Goal: Task Accomplishment & Management: Manage account settings

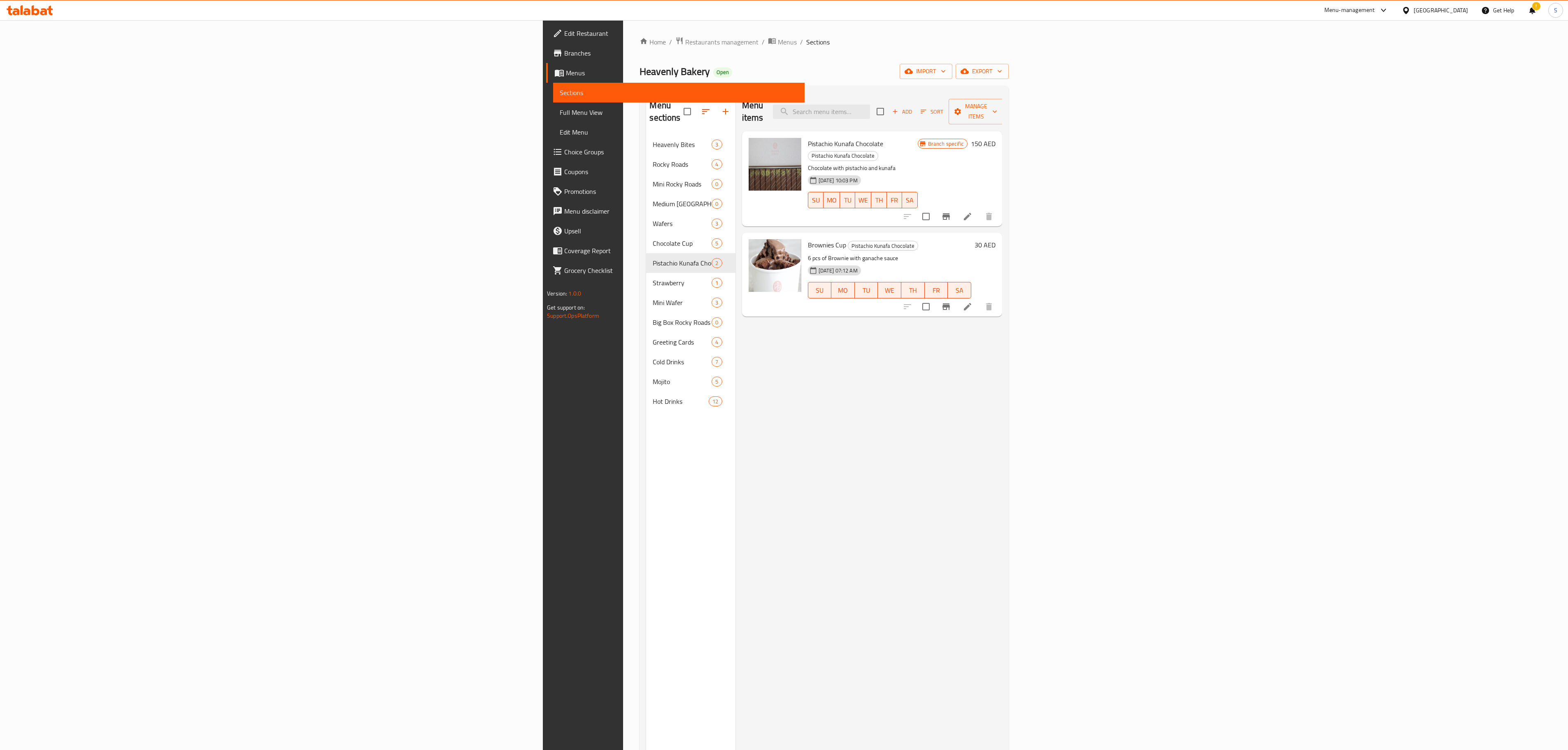
click at [1002, 114] on div "Menu items Add Sort Manage items" at bounding box center [872, 112] width 260 height 39
click at [870, 104] on input "search" at bounding box center [821, 111] width 97 height 14
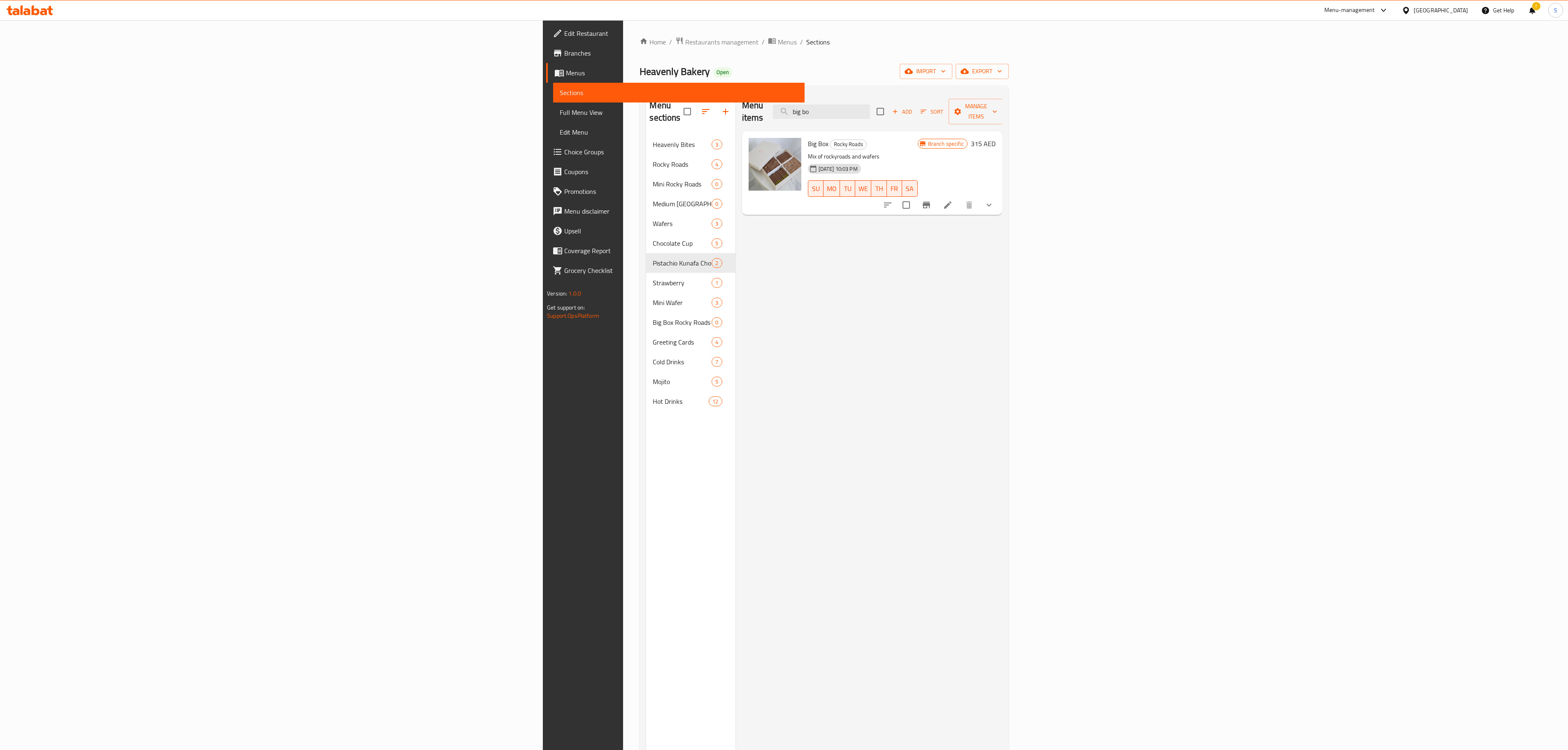
type input "big bo"
click at [959, 198] on li at bounding box center [948, 205] width 23 height 15
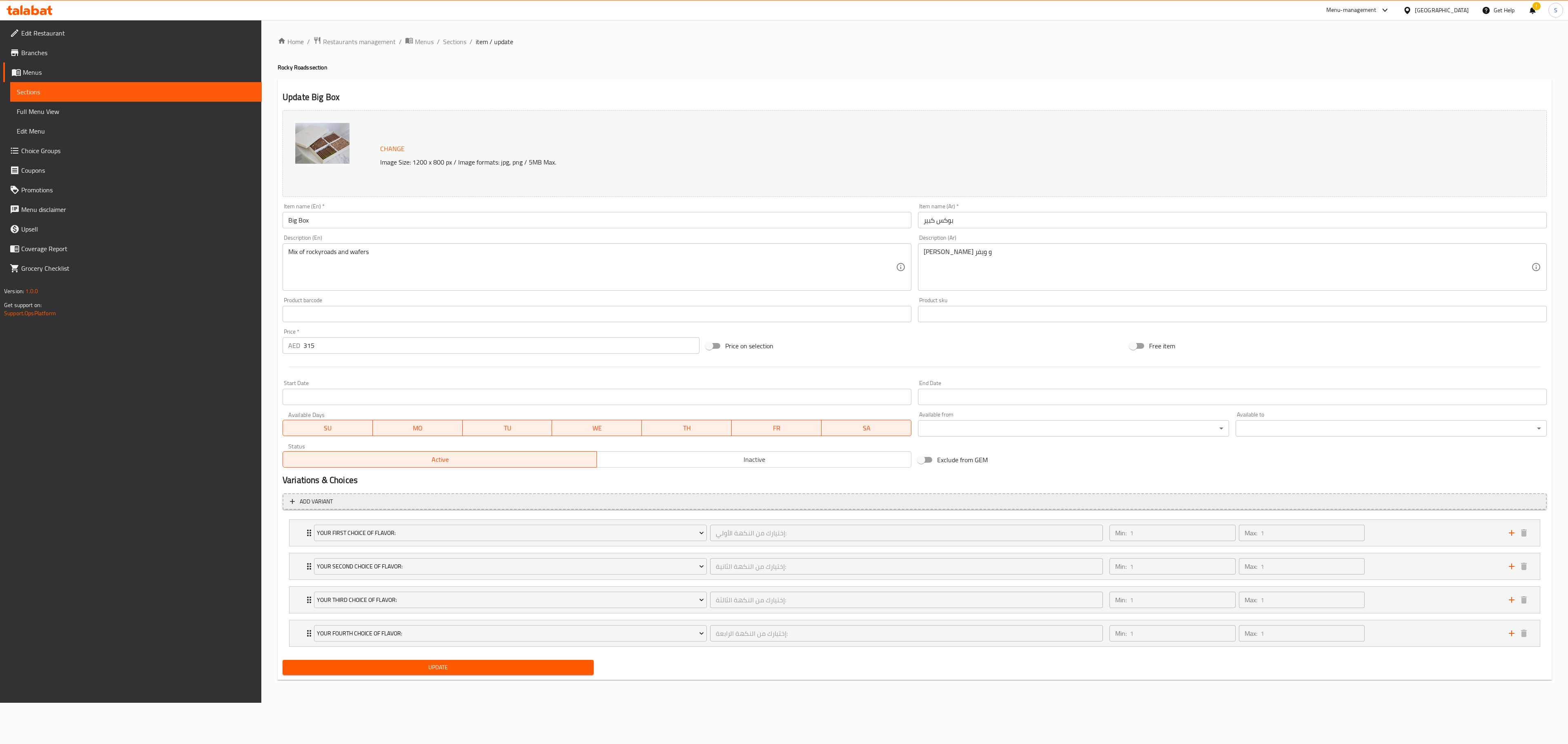
click at [459, 507] on span "Add variant" at bounding box center [914, 502] width 1250 height 10
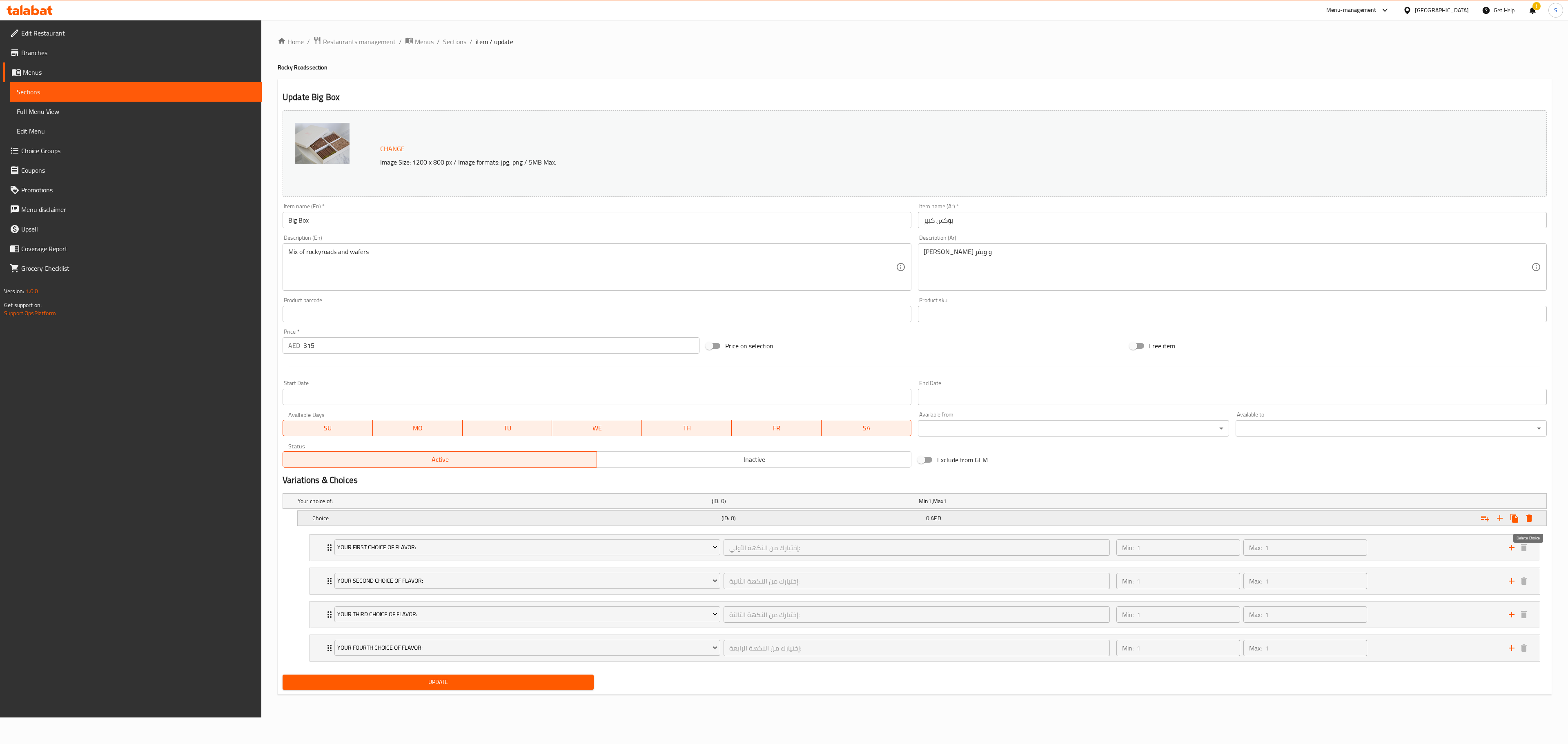
click at [1533, 513] on div "Expand" at bounding box center [1507, 518] width 59 height 15
click at [1536, 526] on div "Expand" at bounding box center [1334, 519] width 409 height 18
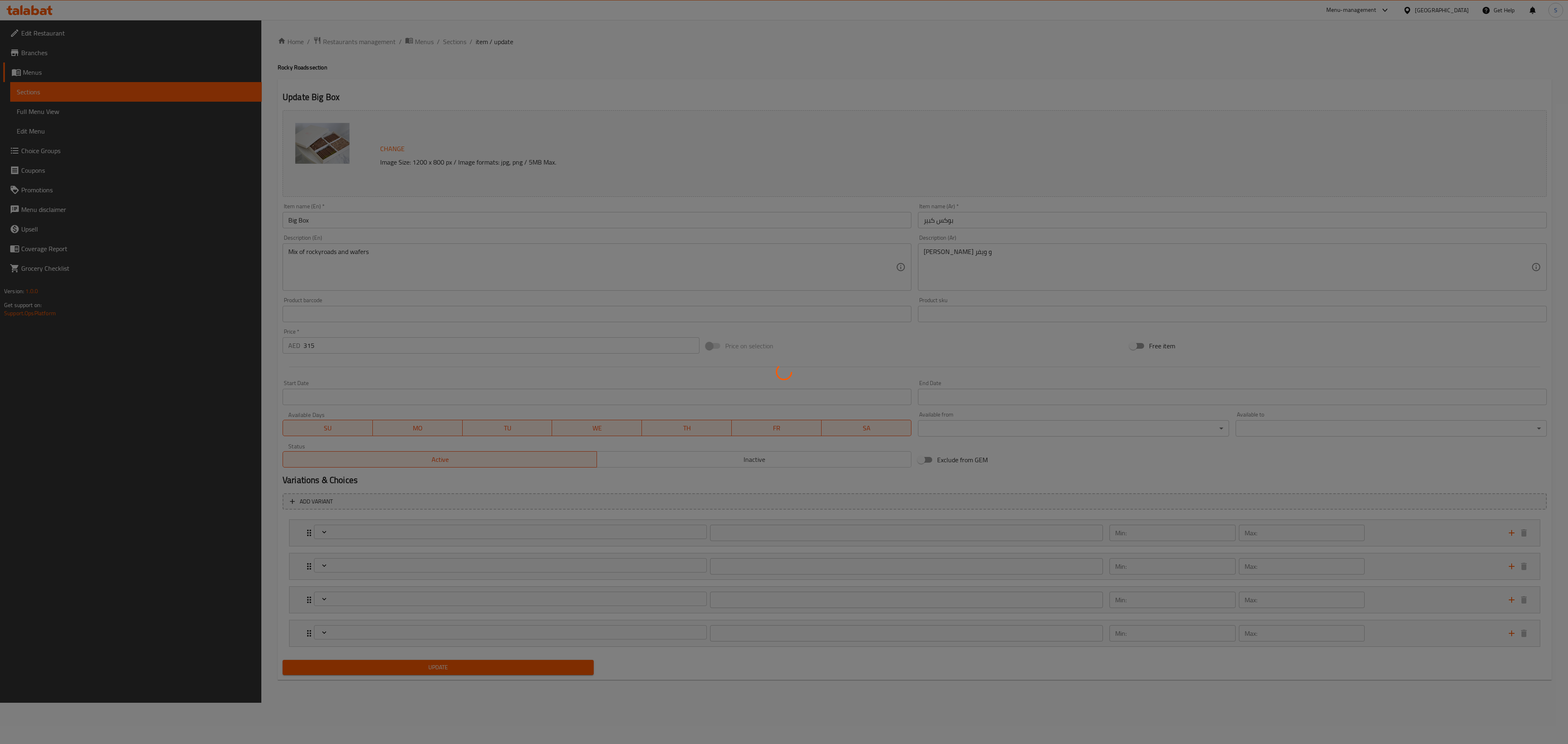
type input "إختيارك من النكهة الأولي:"
type input "1"
type input "إختيارك من النكهة الثانية:"
type input "1"
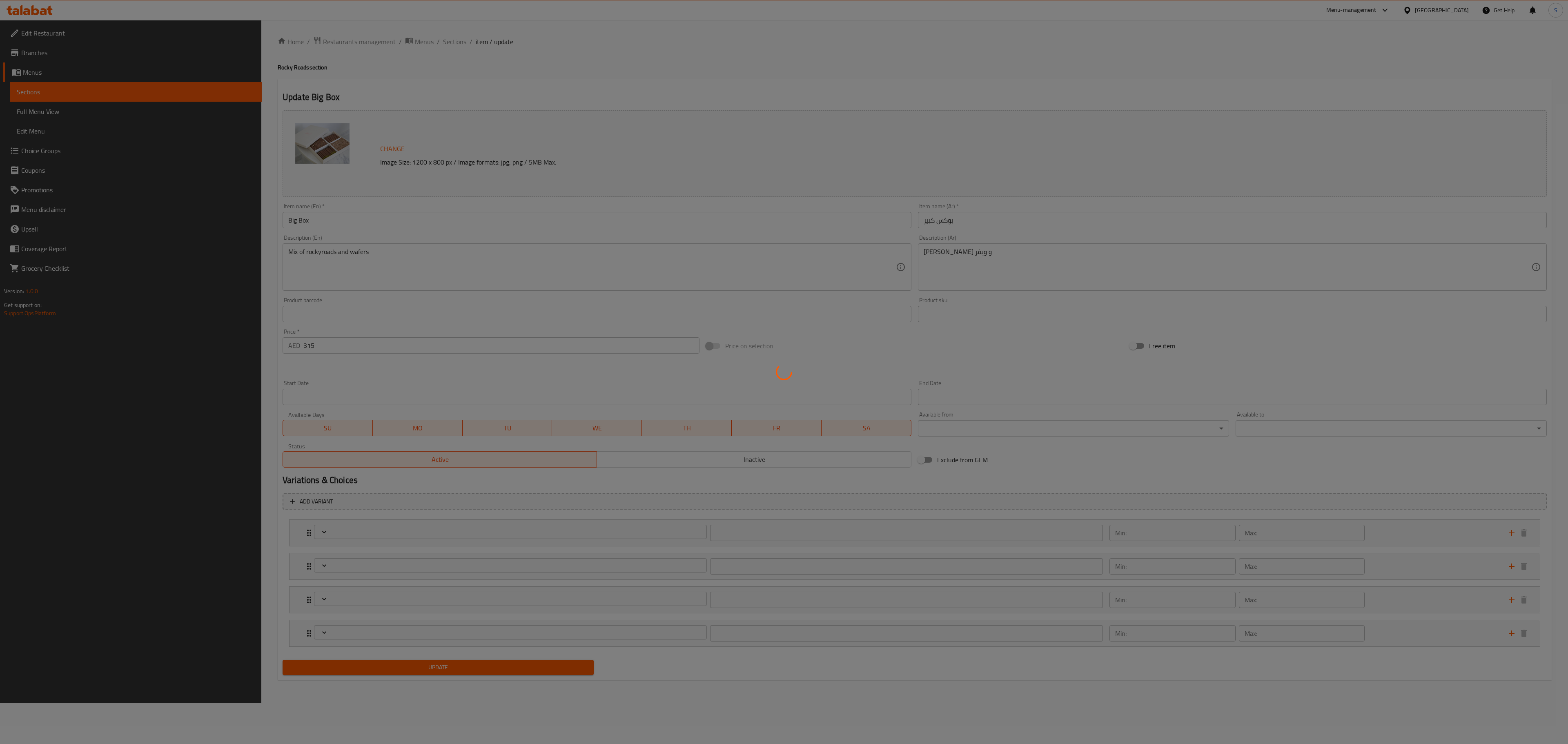
type input "1"
type input "إختيارك من النكهة الثالثة:"
type input "1"
type input "إختيارك من النكهة الرابعة:"
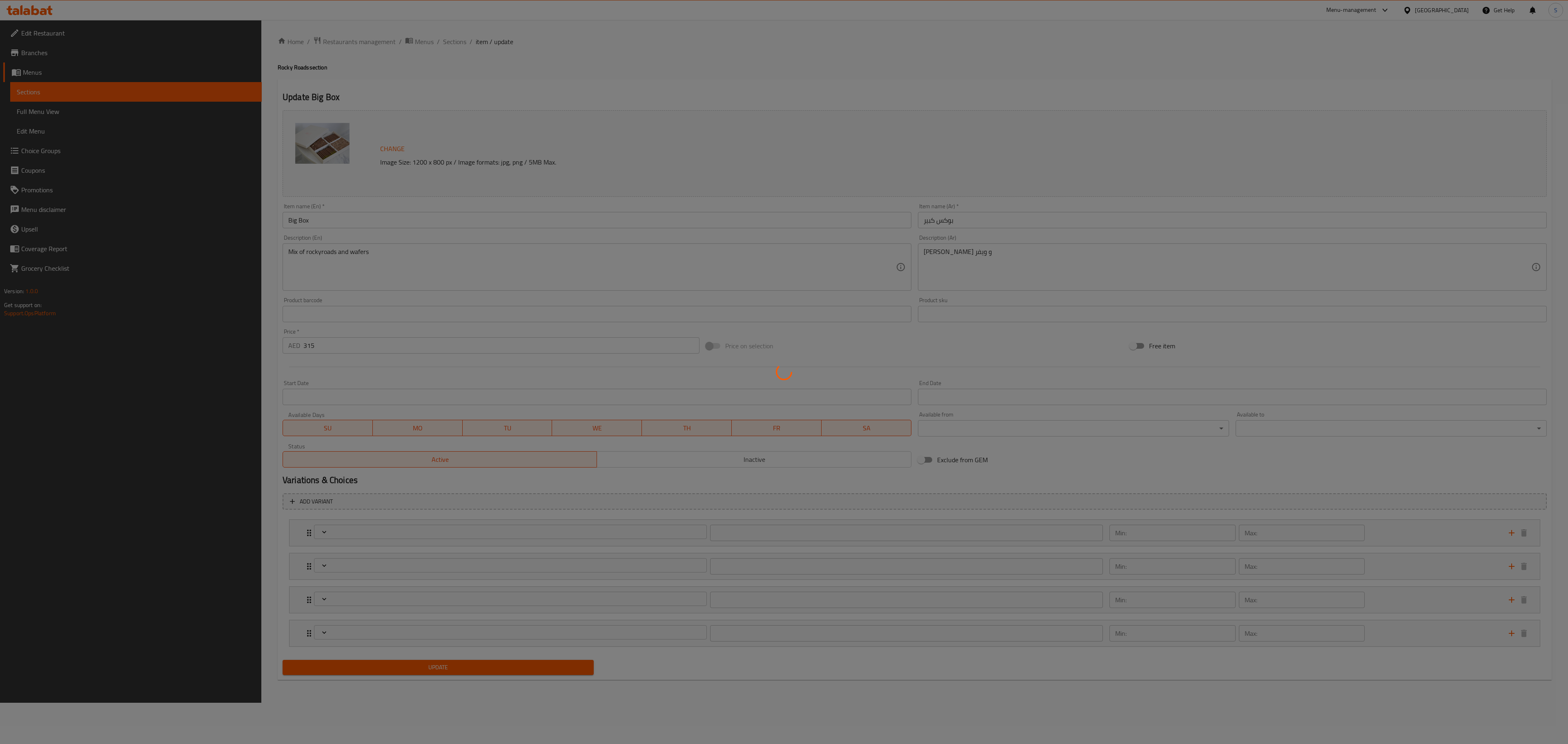
type input "1"
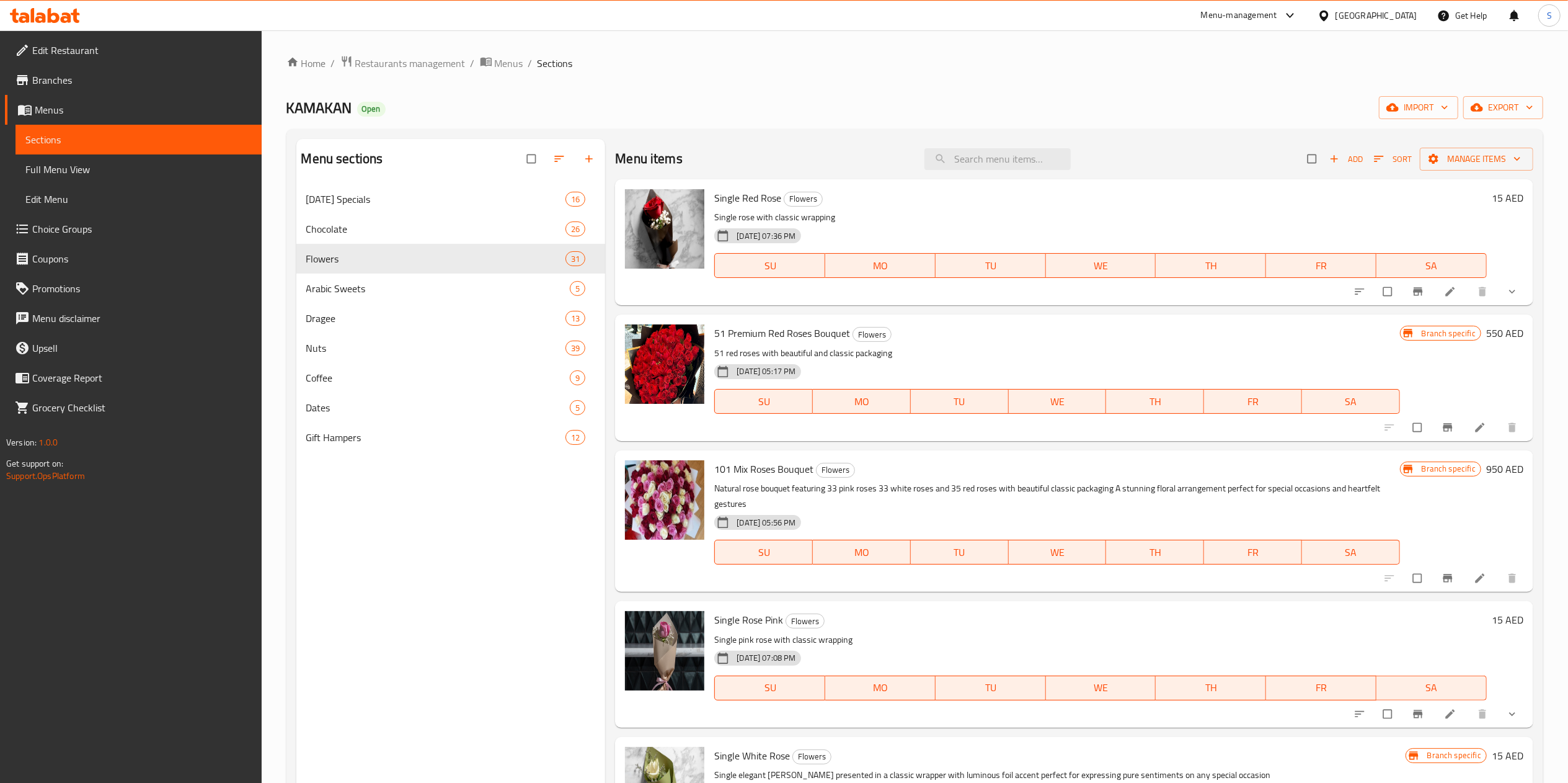
click at [1229, 12] on div "Menu-management" at bounding box center [1238, 16] width 77 height 15
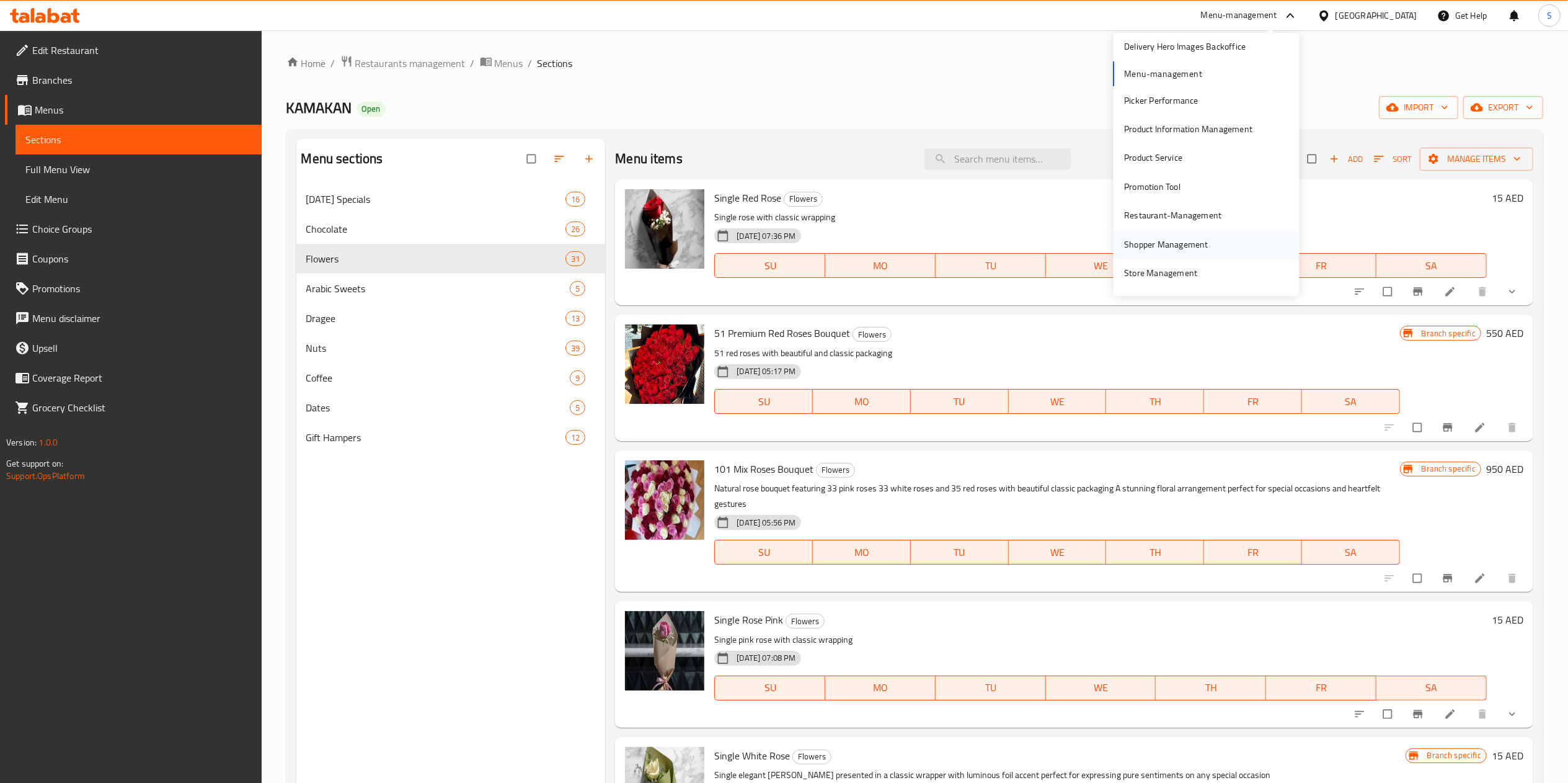
scroll to position [122, 0]
click at [1185, 217] on div "Shopper Management" at bounding box center [1166, 216] width 84 height 14
